Goal: Transaction & Acquisition: Purchase product/service

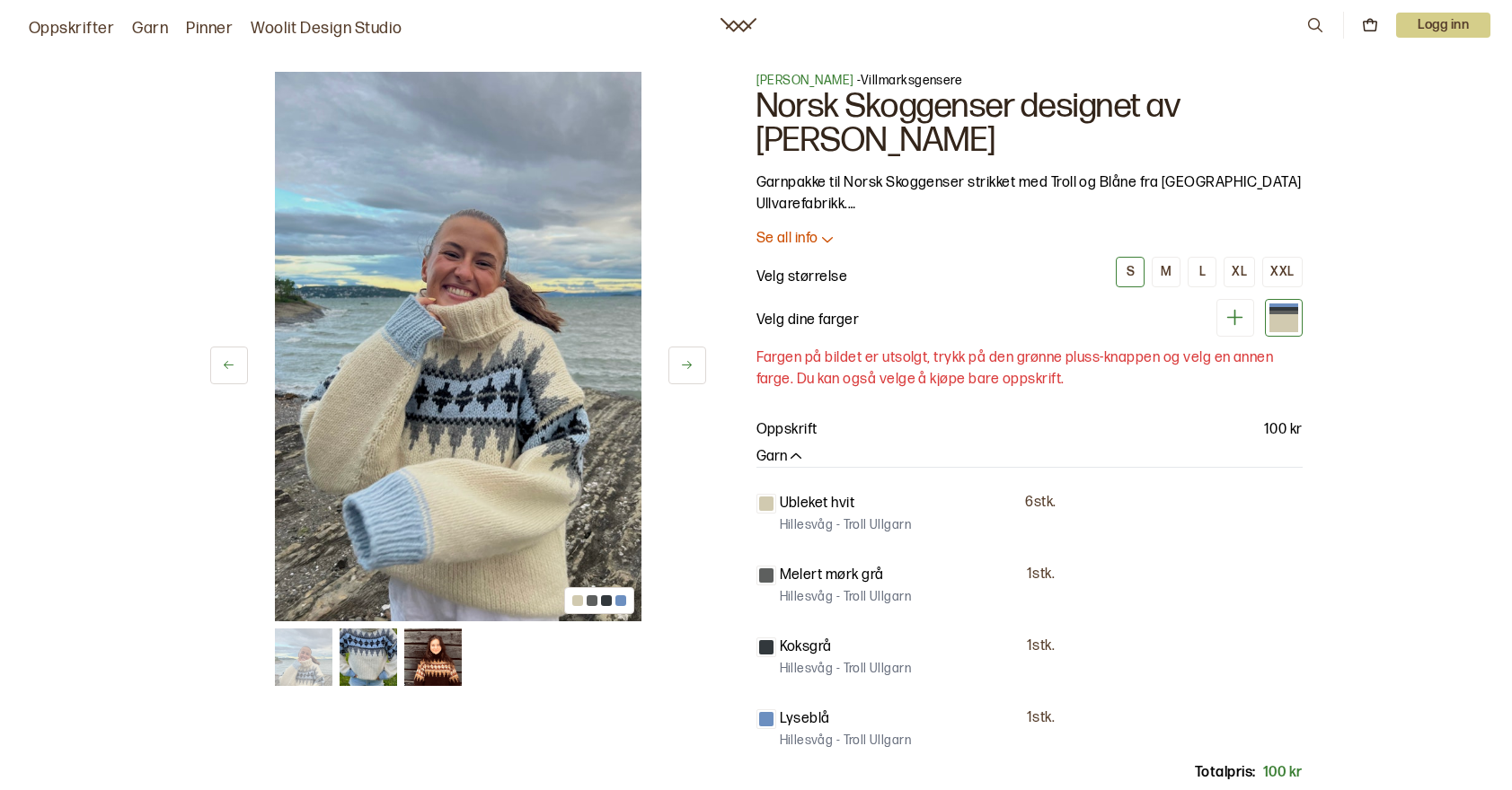
click at [683, 360] on icon at bounding box center [687, 365] width 13 height 13
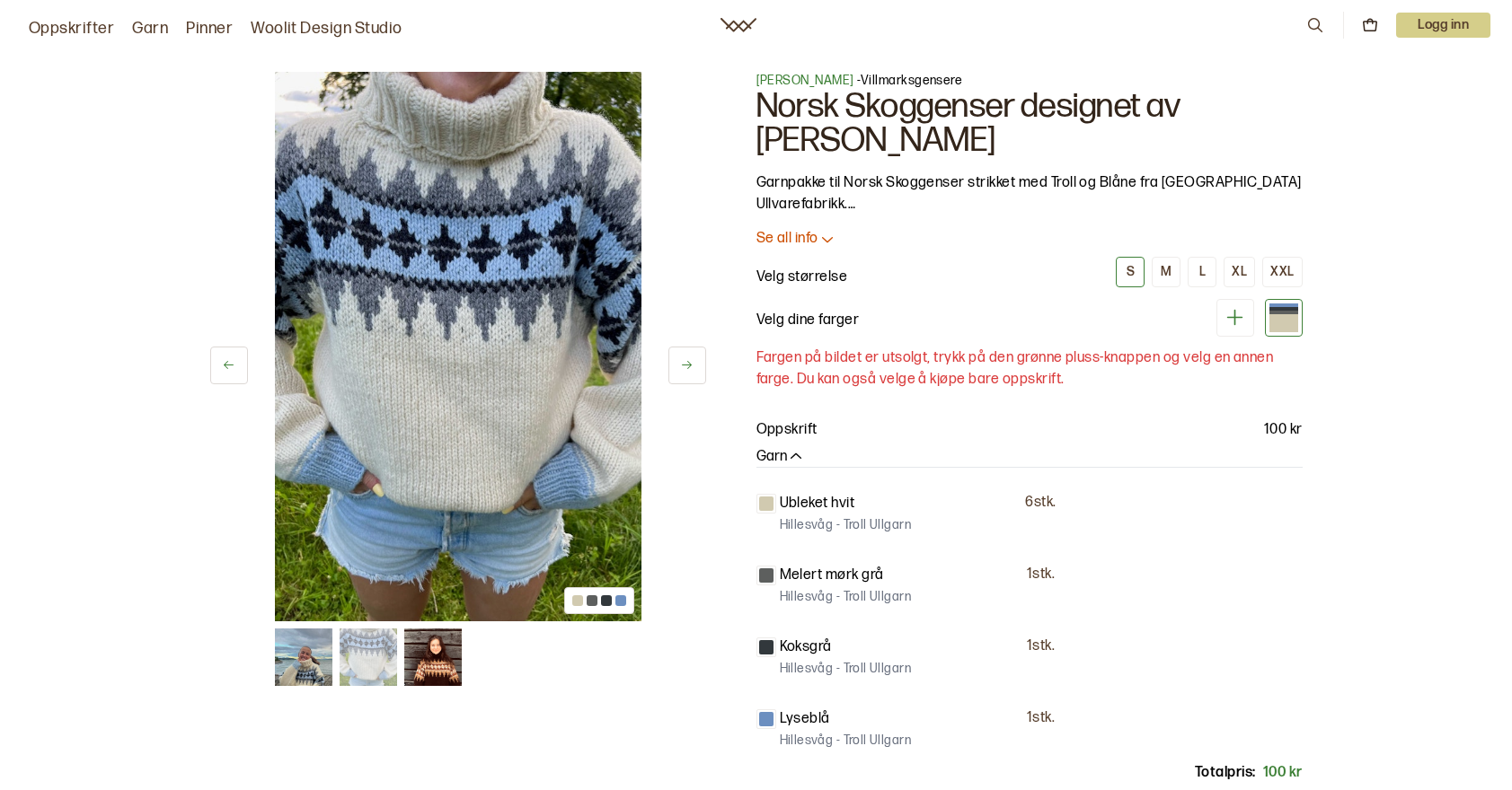
click at [682, 360] on icon at bounding box center [687, 365] width 13 height 13
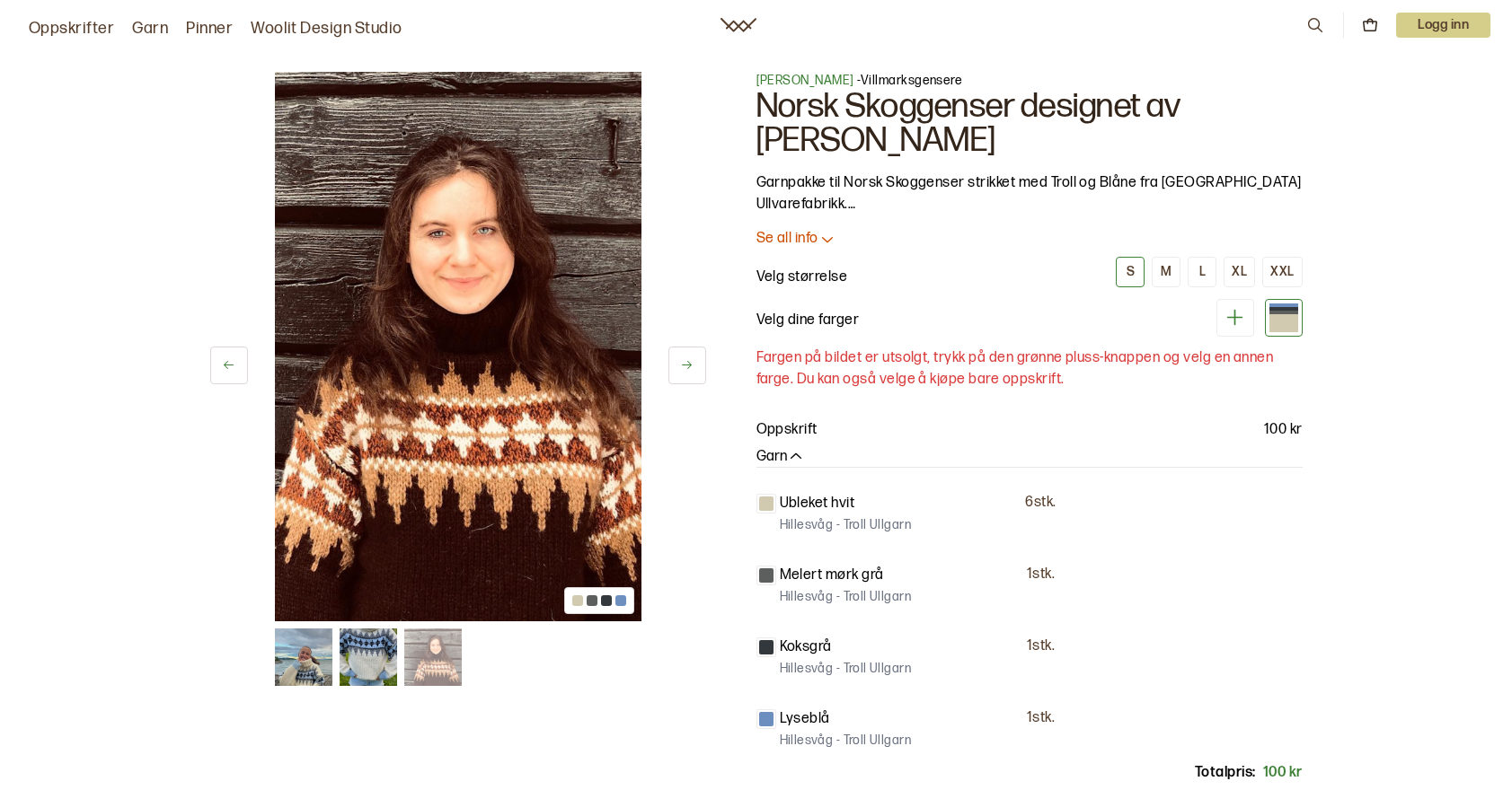
click at [682, 360] on icon at bounding box center [687, 365] width 13 height 13
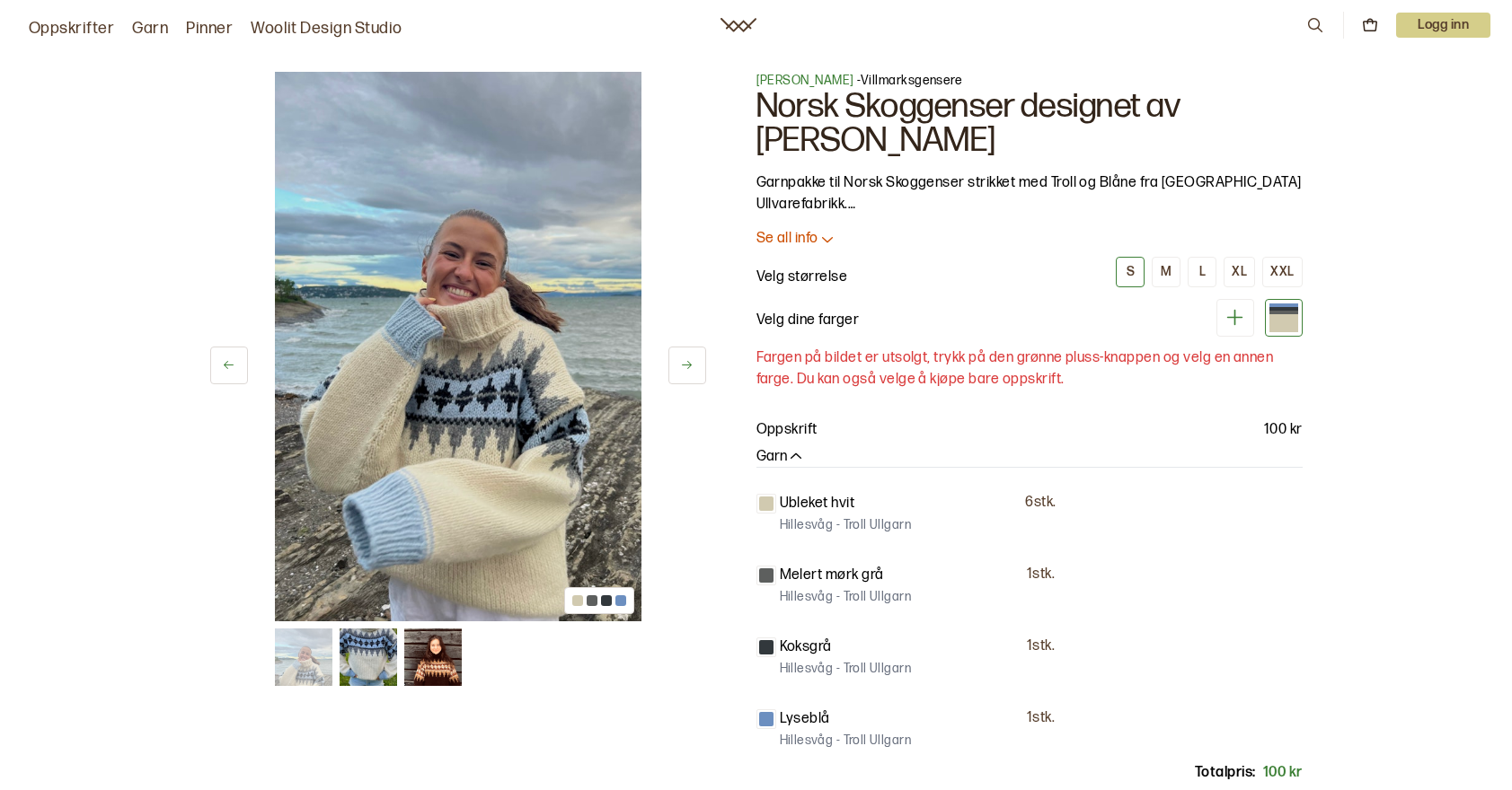
click at [682, 360] on icon at bounding box center [687, 365] width 13 height 13
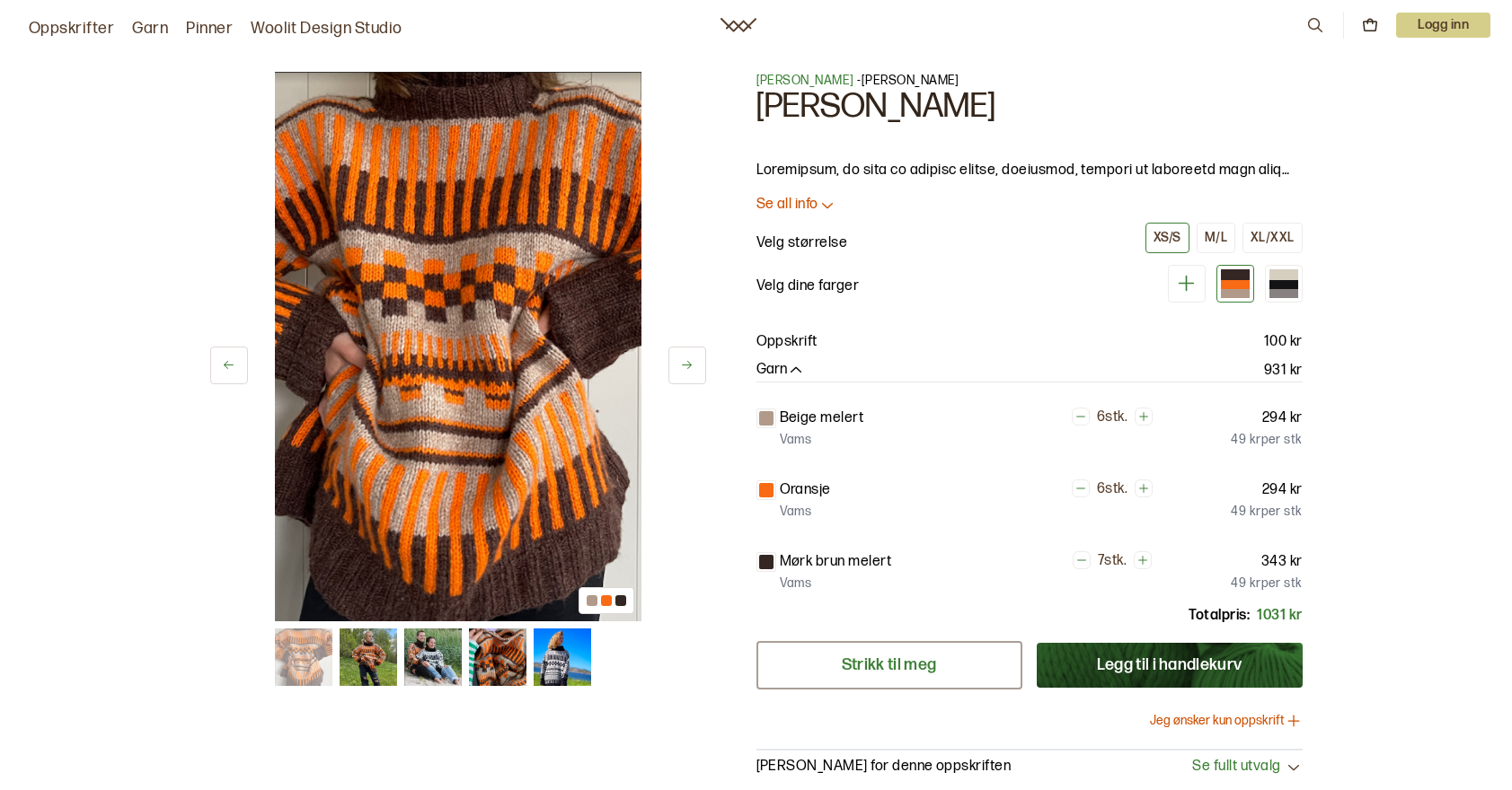
click at [871, 659] on link "Strikk til meg" at bounding box center [889, 665] width 266 height 49
click at [677, 374] on button at bounding box center [688, 366] width 38 height 38
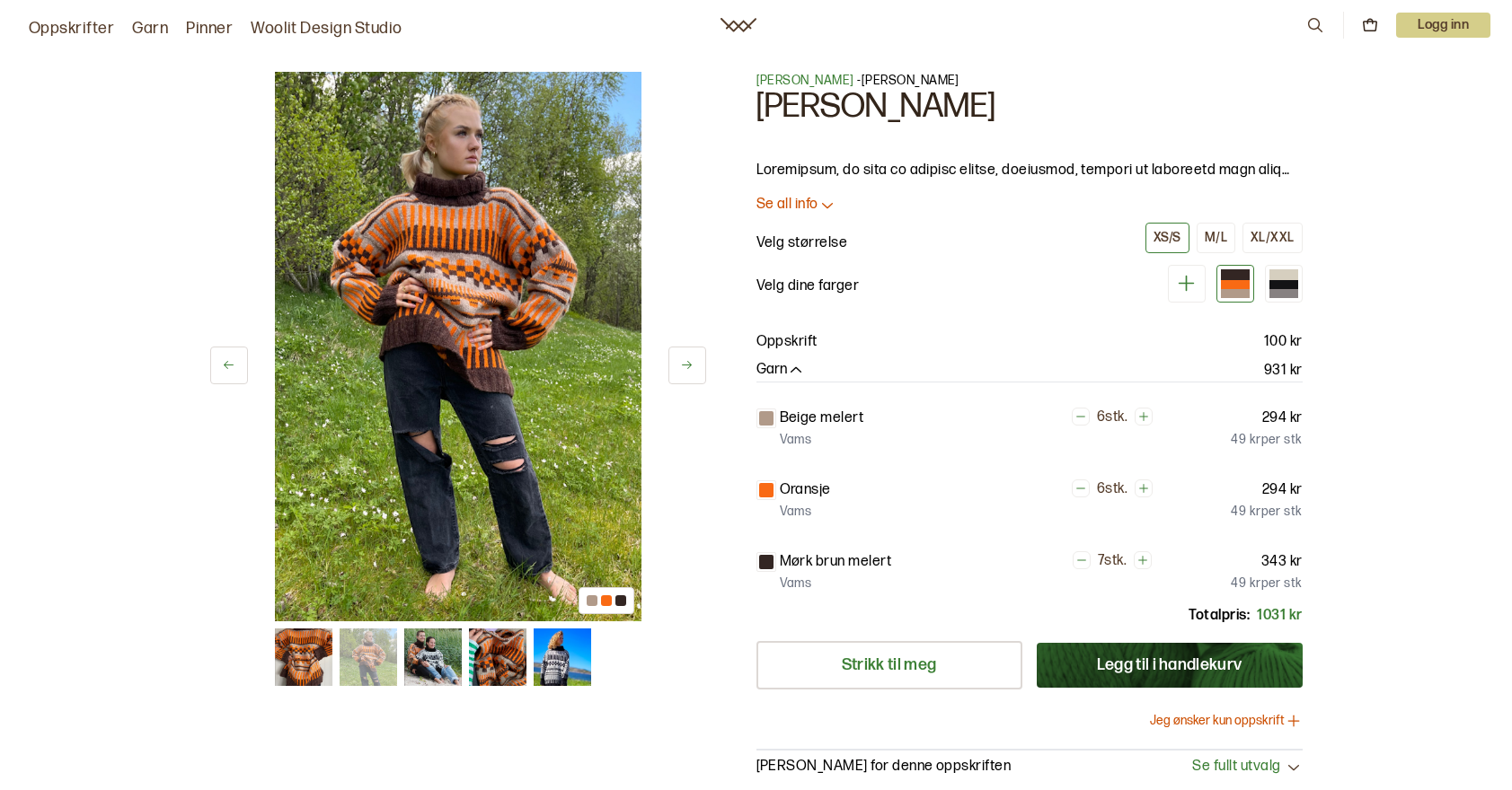
click at [675, 374] on button at bounding box center [688, 366] width 38 height 38
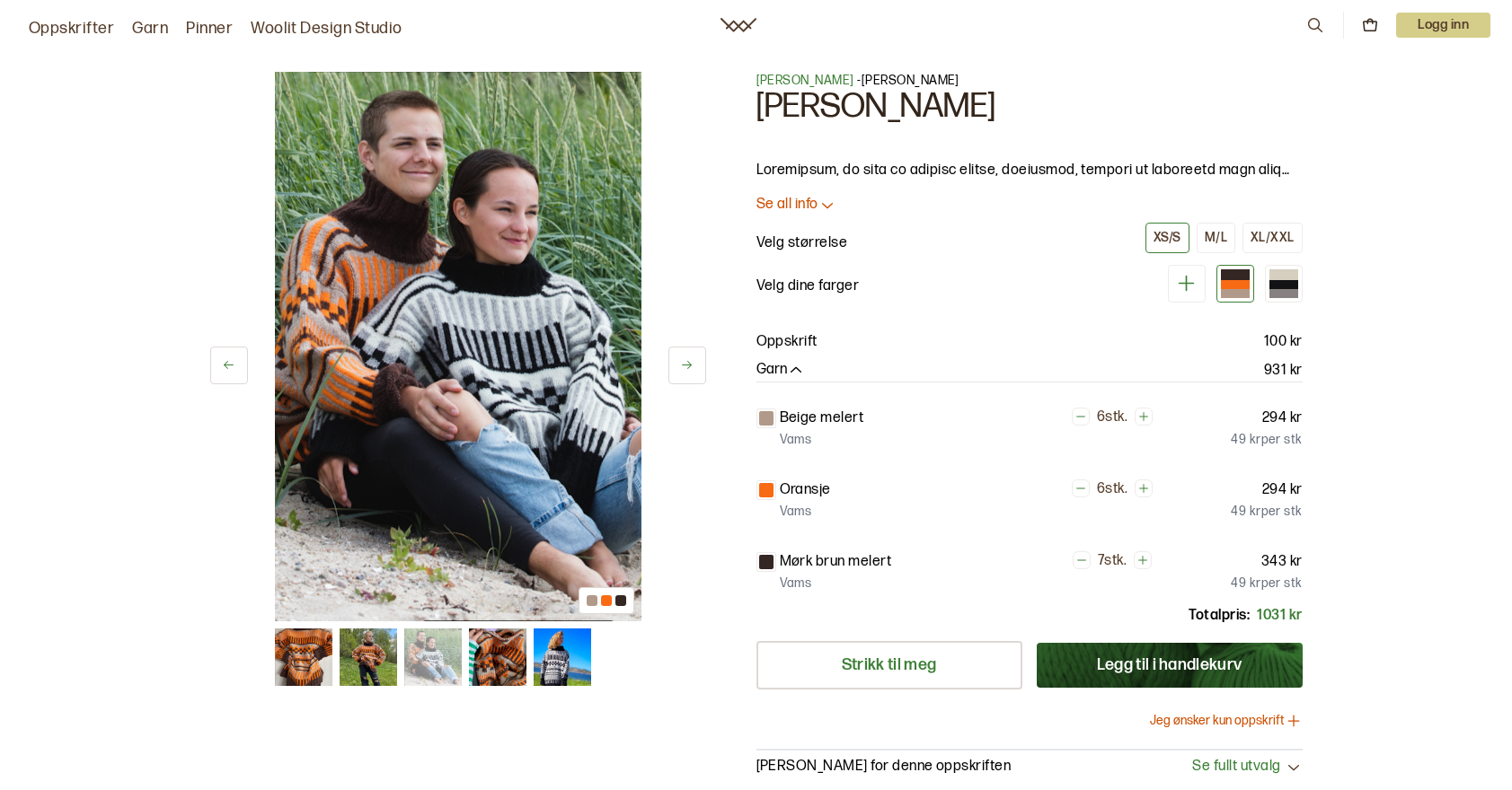
click at [675, 374] on button at bounding box center [688, 366] width 38 height 38
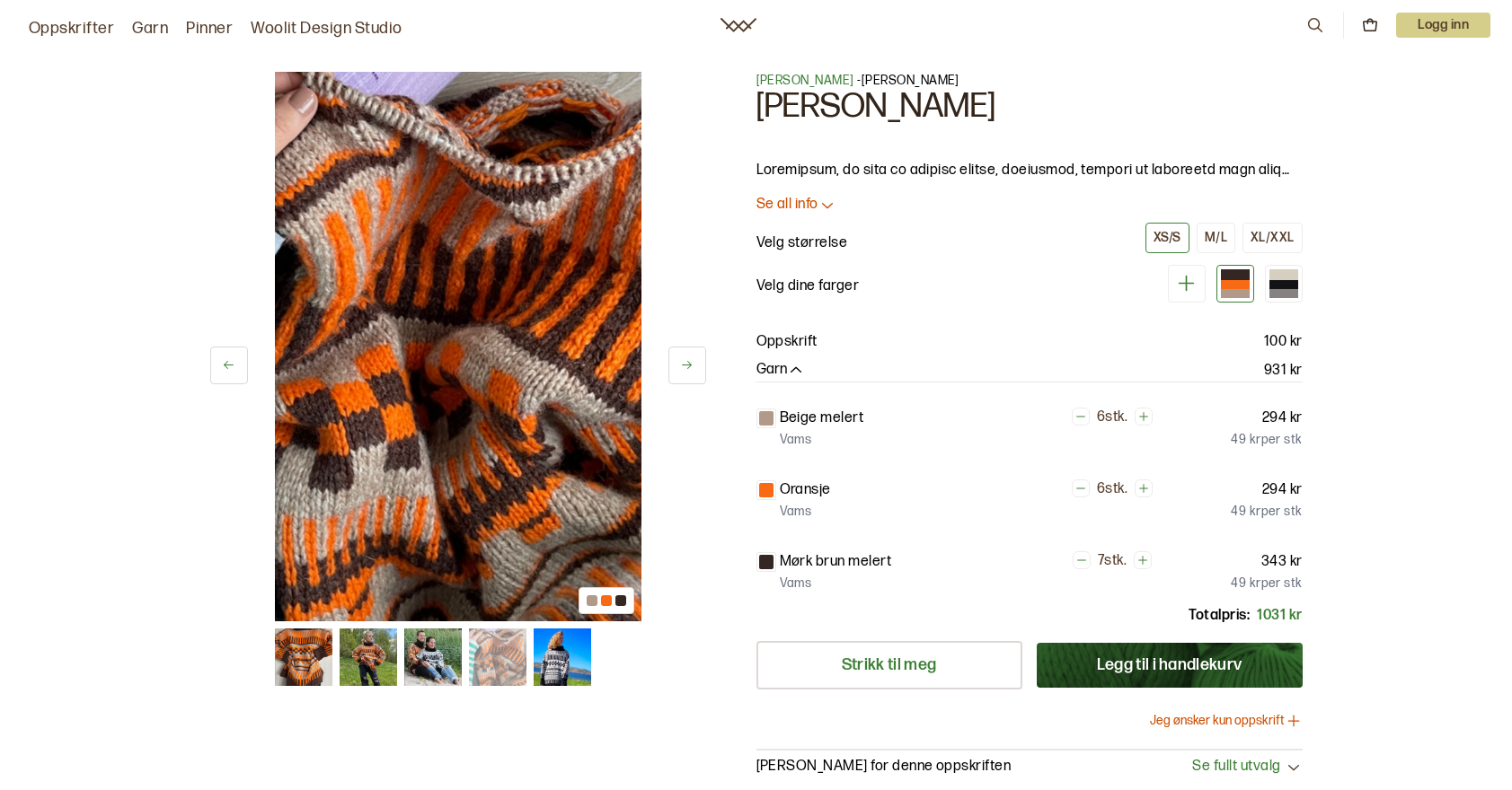
click at [675, 374] on button at bounding box center [688, 366] width 38 height 38
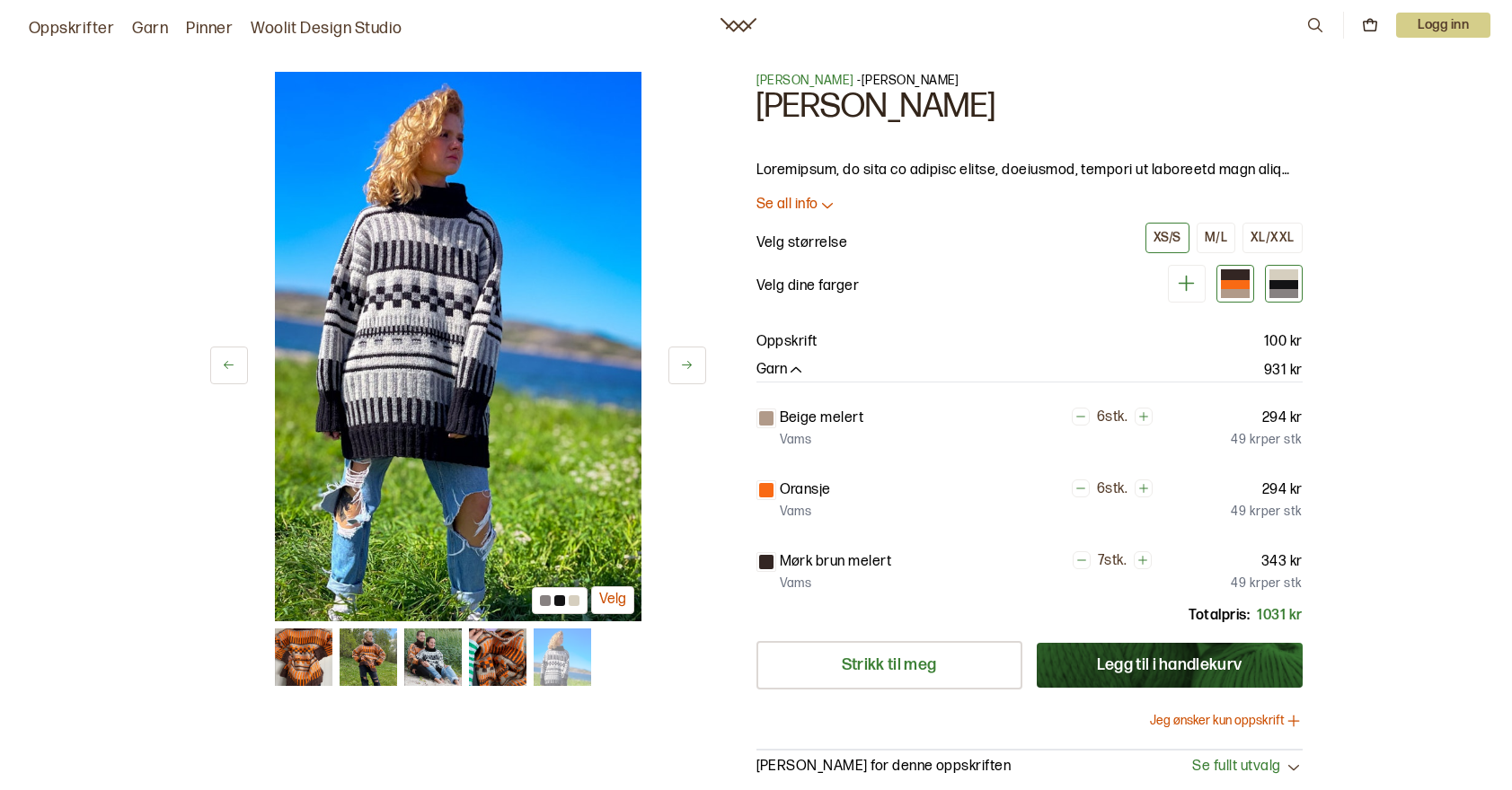
click at [1272, 290] on div at bounding box center [1284, 294] width 29 height 9
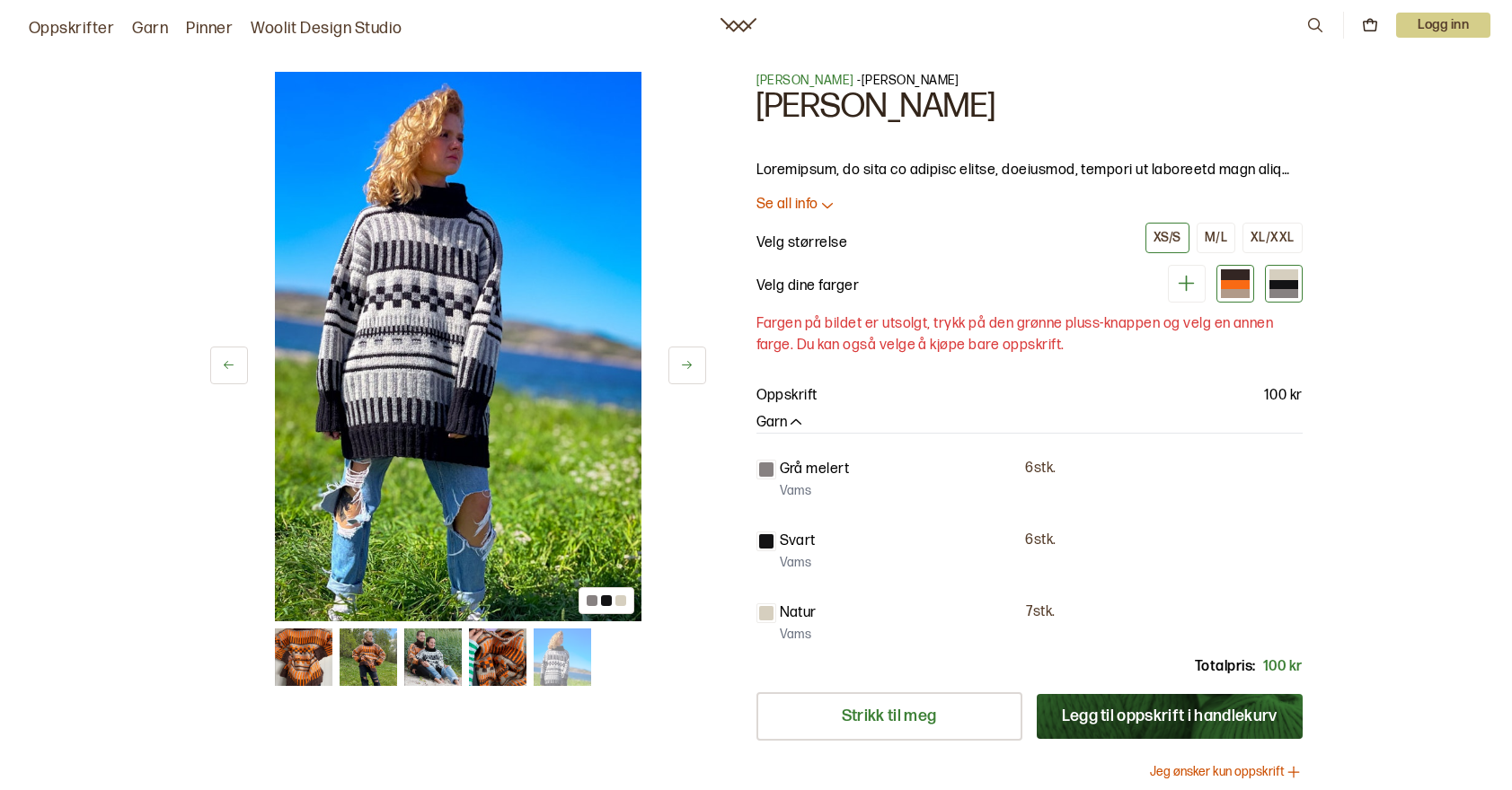
click at [1231, 281] on div at bounding box center [1235, 285] width 29 height 9
